Goal: Task Accomplishment & Management: Complete application form

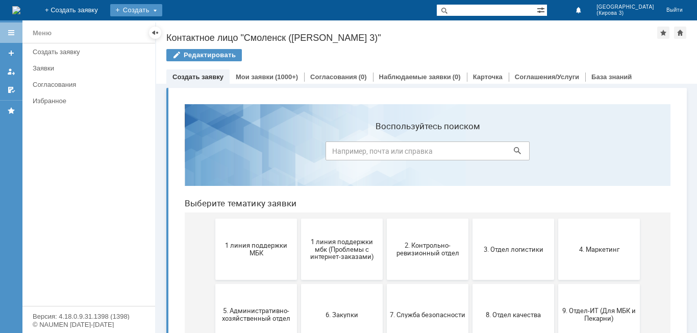
click at [162, 7] on div "Создать" at bounding box center [136, 10] width 52 height 12
click at [190, 33] on link "Заявка" at bounding box center [151, 30] width 78 height 12
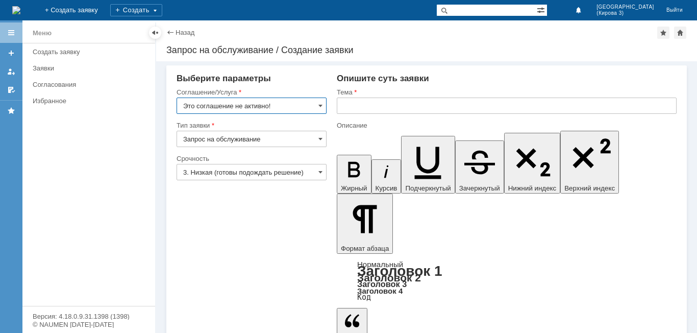
click at [253, 99] on input "Это соглашение не активно!" at bounding box center [251, 105] width 150 height 16
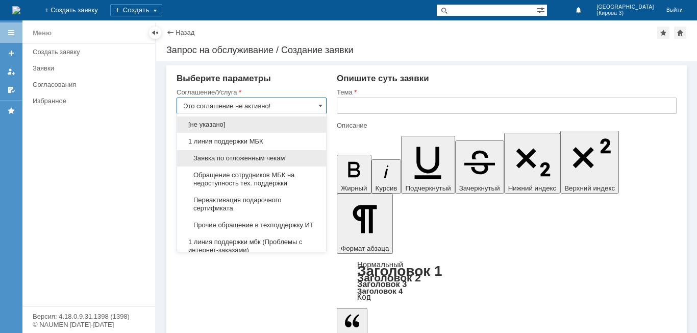
click at [247, 150] on div "Заявка по отложенным чекам" at bounding box center [251, 158] width 149 height 16
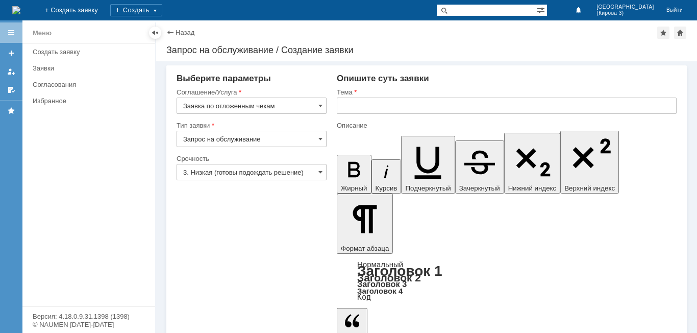
type input "Заявка по отложенным чекам"
click at [442, 105] on input "text" at bounding box center [507, 105] width 340 height 16
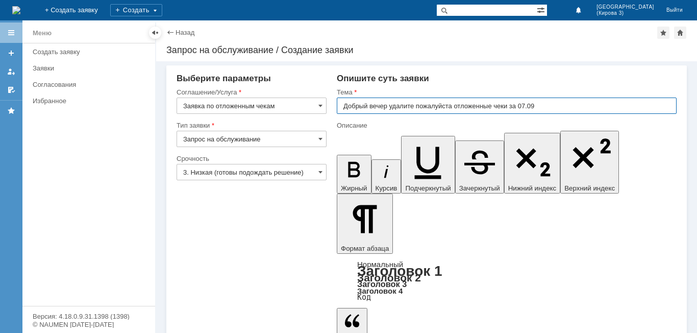
drag, startPoint x: 390, startPoint y: 106, endPoint x: 427, endPoint y: 118, distance: 39.5
click at [392, 106] on input "Добрый вечер удалите пожалуйста отложенные чеки за 07.09" at bounding box center [507, 105] width 340 height 16
drag, startPoint x: 387, startPoint y: 105, endPoint x: 420, endPoint y: 114, distance: 34.3
click at [395, 106] on input "Добрый вечер удалите пожалуйста отложенные чеки за 07.09" at bounding box center [507, 105] width 340 height 16
click at [391, 107] on input "Добрый вечер удалите пожалуйста отложенные чеки за 07.09" at bounding box center [507, 105] width 340 height 16
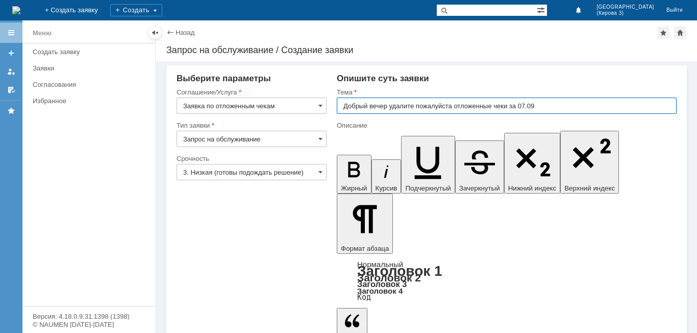
click at [437, 103] on input "Добрый вечер удалите пожалуйста отложенные чеки за 07.09" at bounding box center [507, 105] width 340 height 16
click at [392, 102] on input "Добрый вечер удалите пожалуйста отложенные чеки за 07.09" at bounding box center [507, 105] width 340 height 16
drag, startPoint x: 551, startPoint y: 100, endPoint x: 35, endPoint y: 27, distance: 521.4
click at [551, 100] on input "Добрый вечер, удалите пожалуйста отложенные чеки за 07.09" at bounding box center [507, 105] width 340 height 16
type input "Добрый вечер, удалите пожалуйста отложенные чеки за 07.09"
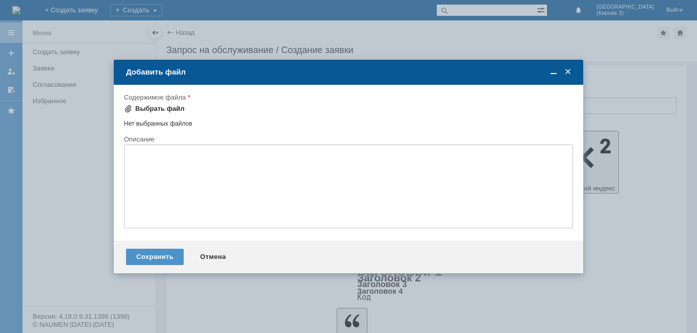
click at [170, 112] on div "Выбрать файл" at bounding box center [159, 109] width 49 height 8
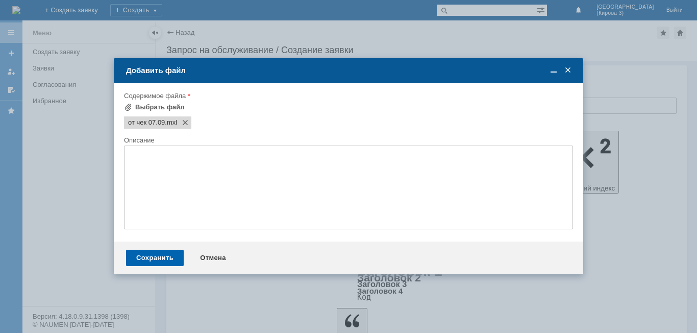
click at [169, 256] on div "Сохранить" at bounding box center [155, 257] width 58 height 16
